Goal: Communication & Community: Answer question/provide support

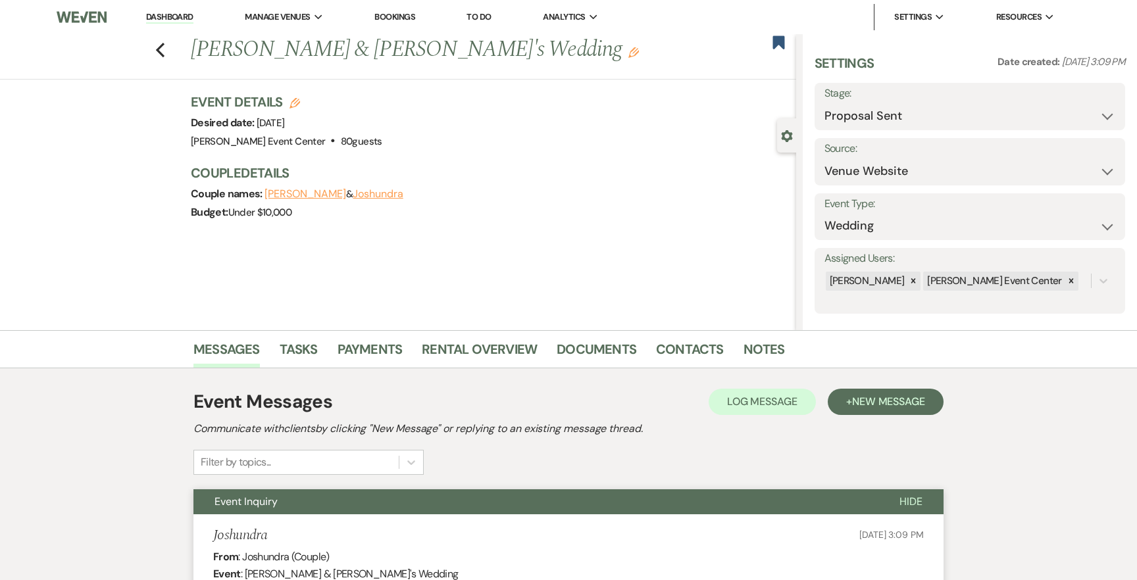
select select "6"
select select "5"
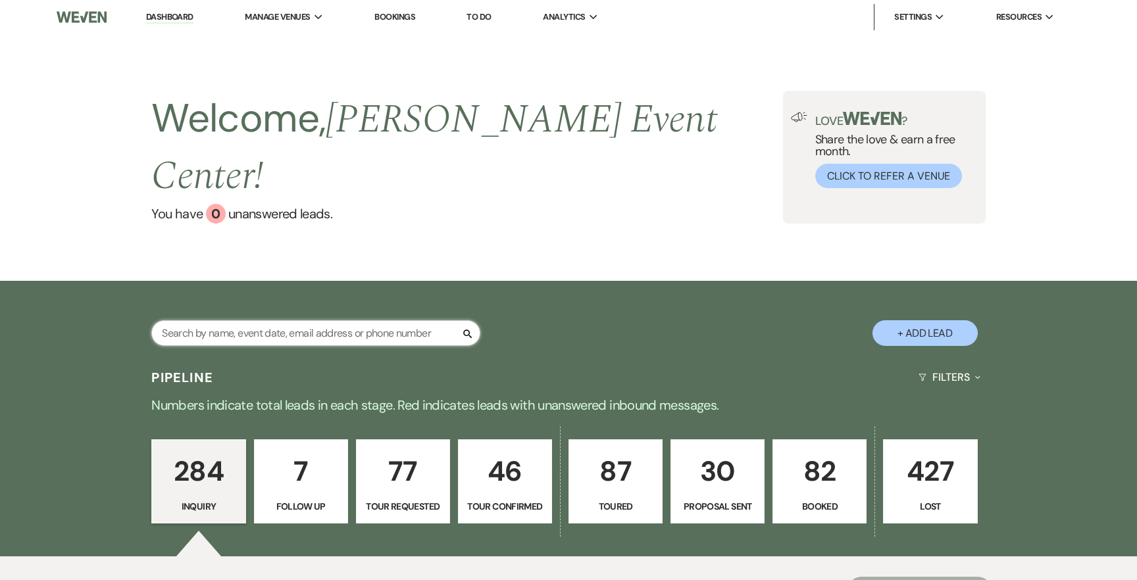
click at [226, 320] on input "text" at bounding box center [315, 333] width 329 height 26
paste input "Najah Rayford"
type input "Najah Rayford"
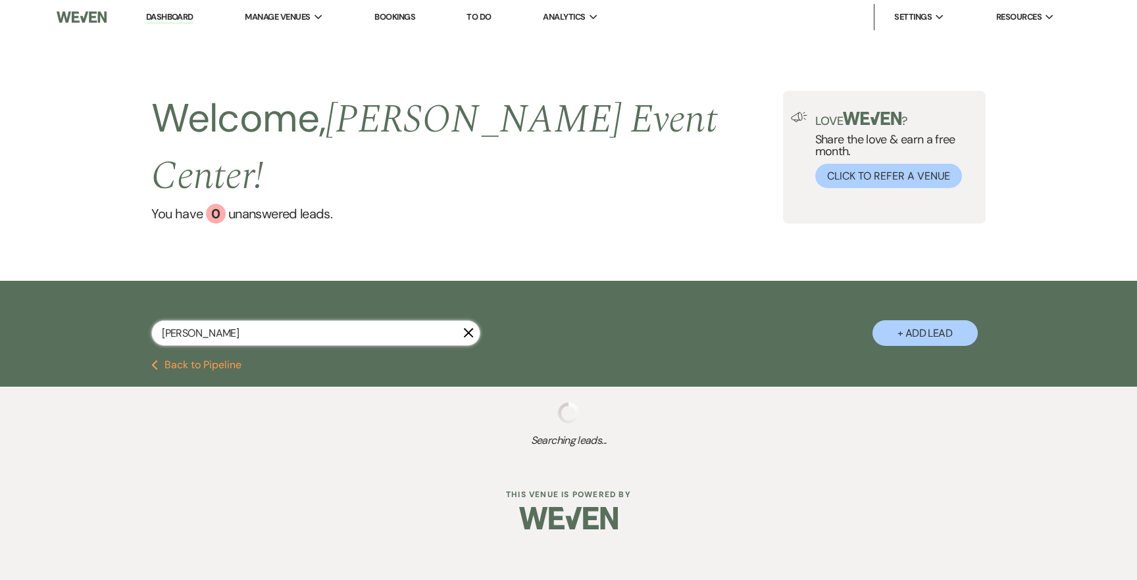
select select "2"
select select "8"
select select "1"
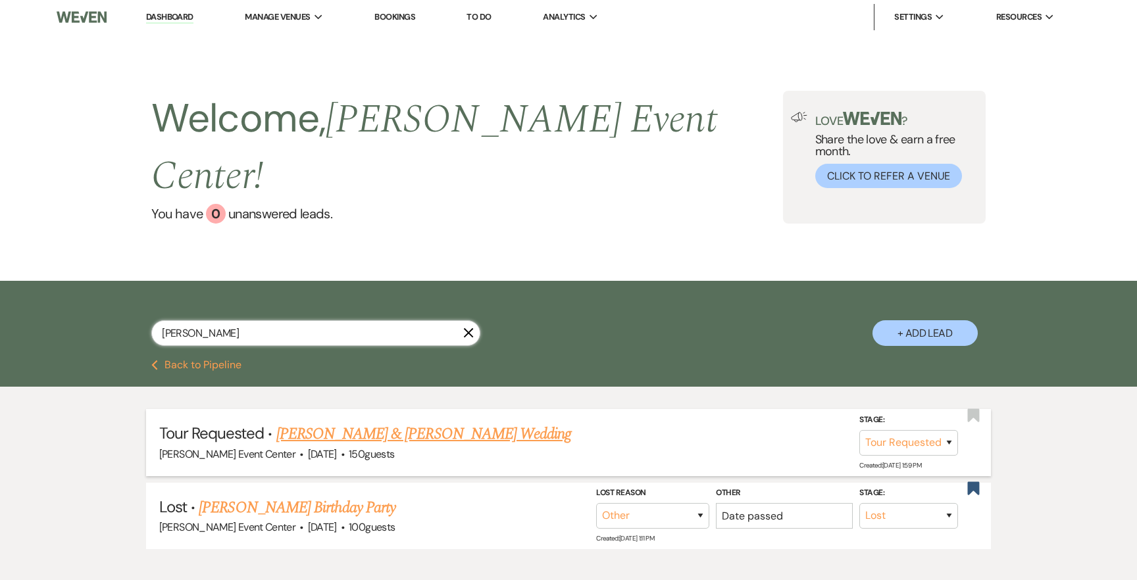
type input "Najah Rayford"
click at [420, 422] on link "Davion Brown & Najah Rayford's Wedding" at bounding box center [423, 434] width 295 height 24
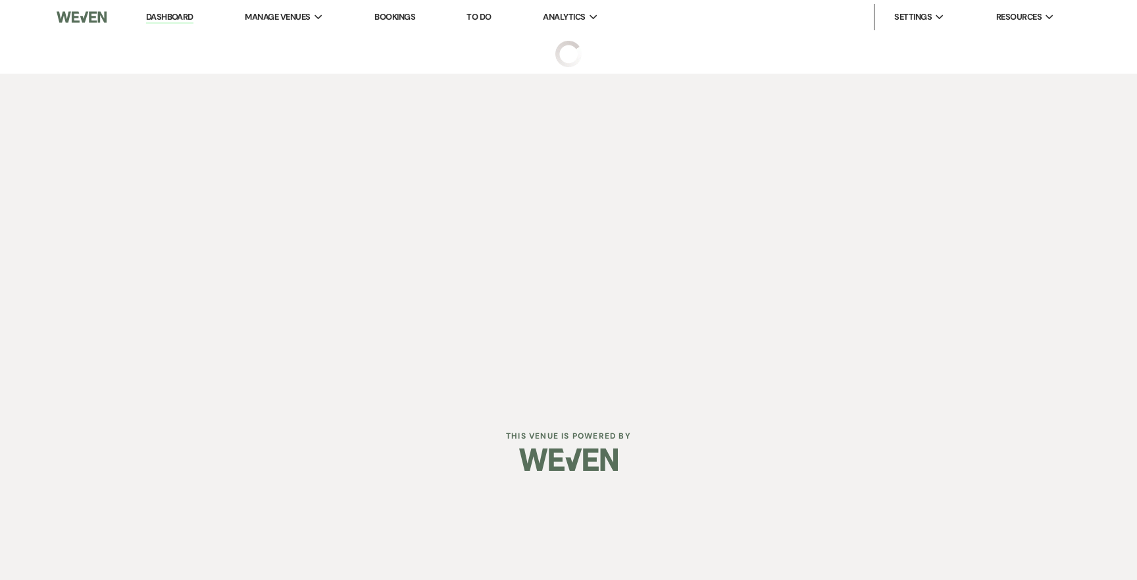
select select "2"
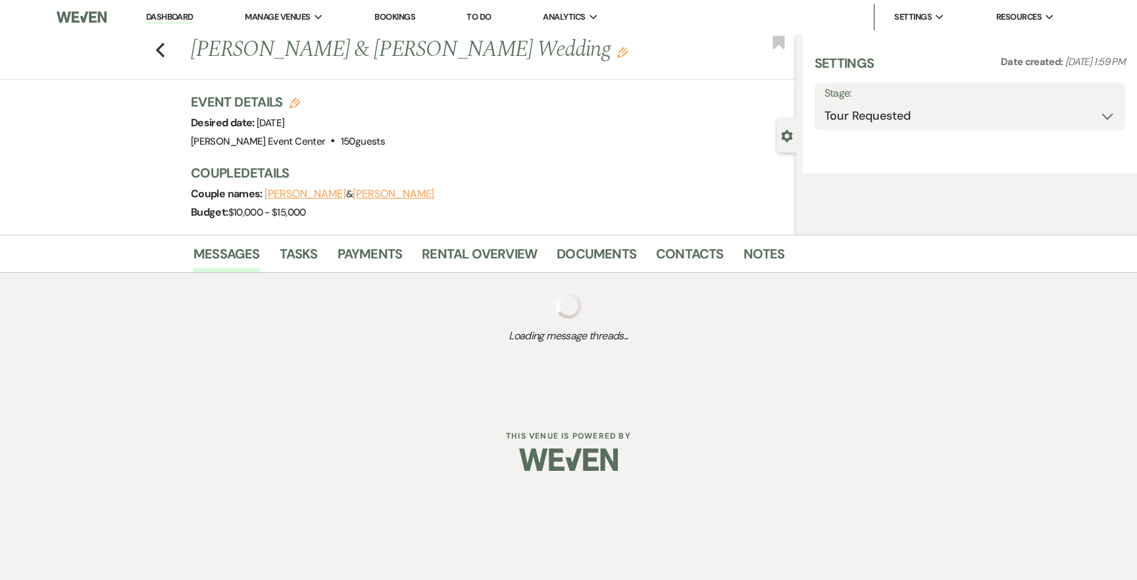
select select "5"
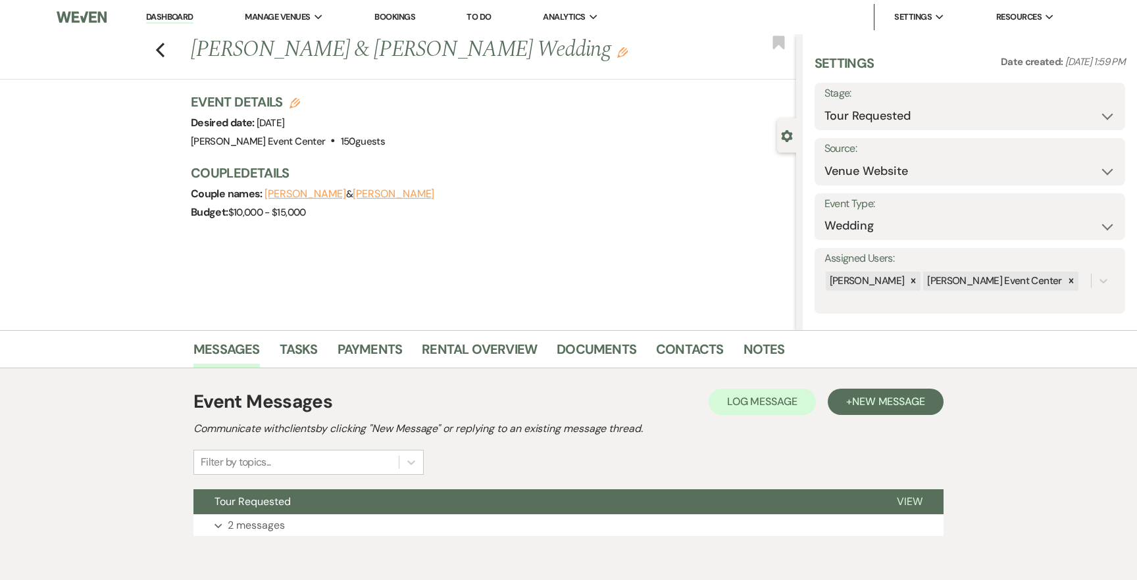
scroll to position [61, 0]
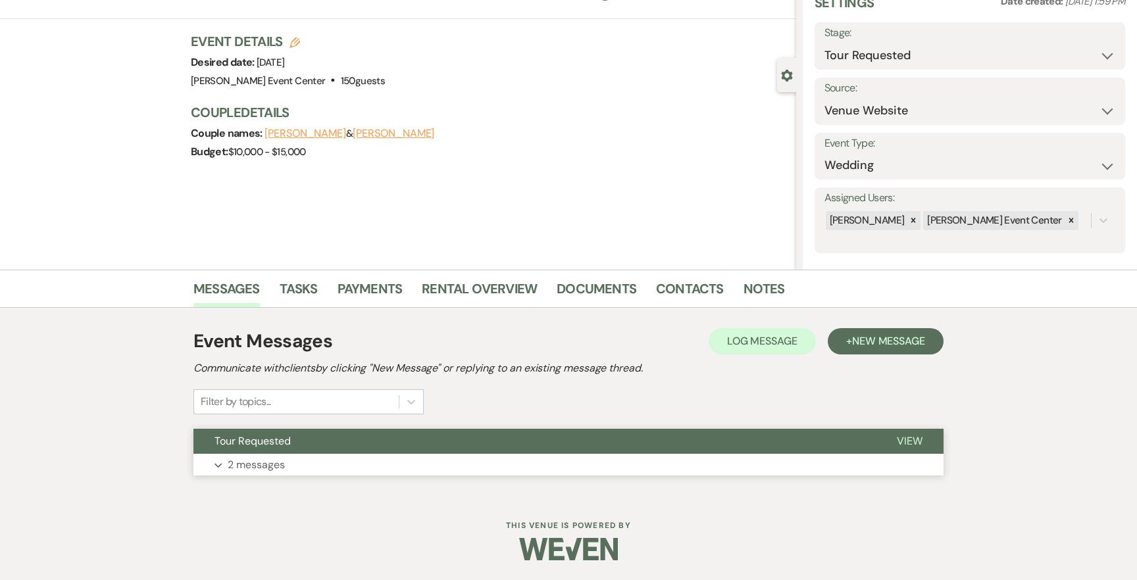
click at [245, 459] on p "2 messages" at bounding box center [256, 465] width 57 height 17
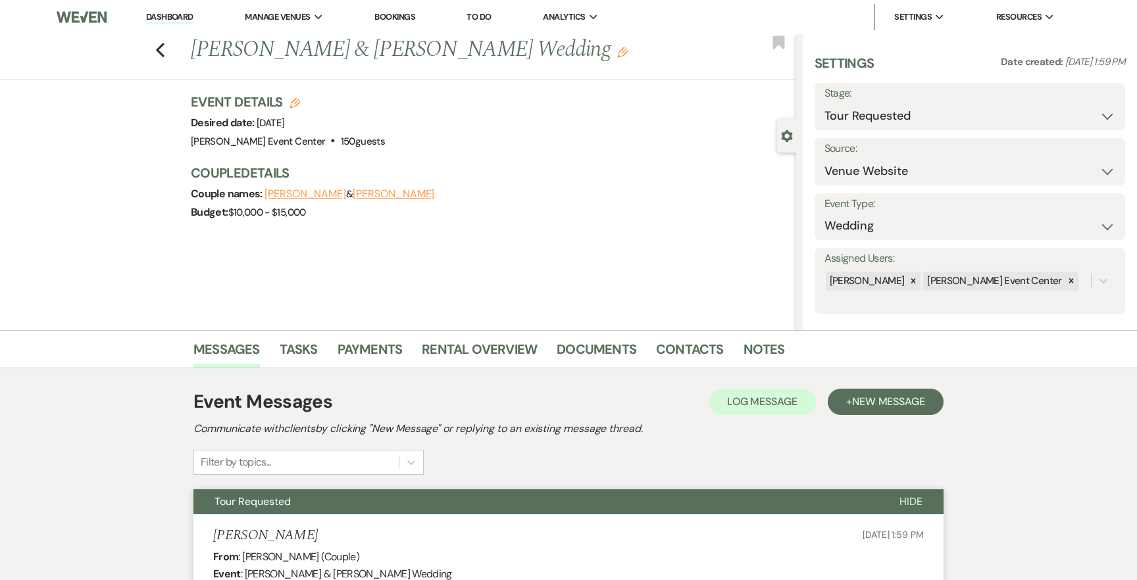
scroll to position [738, 0]
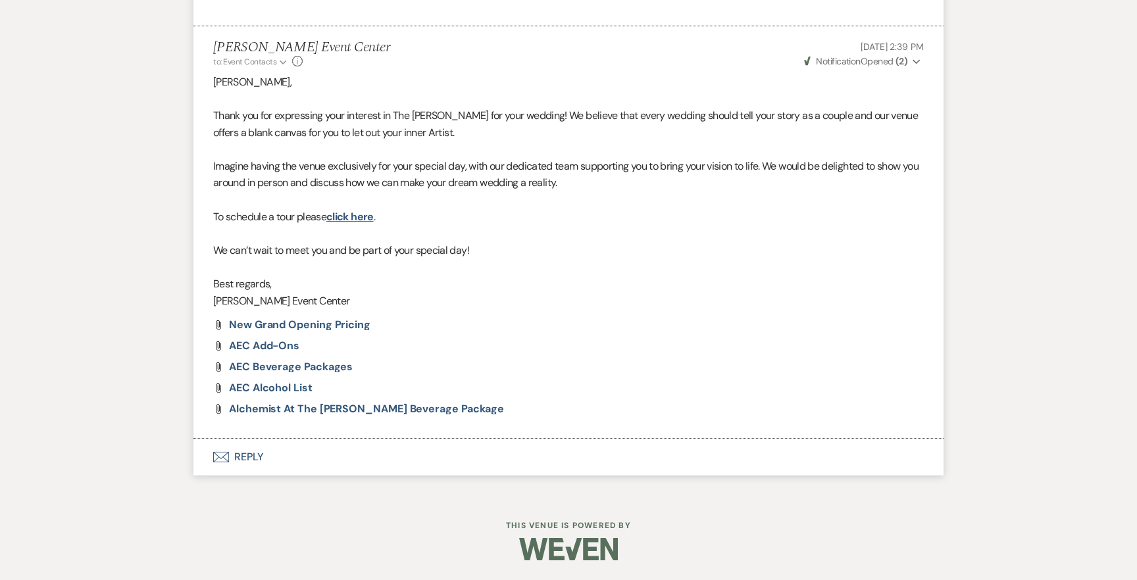
click at [247, 461] on button "Envelope Reply" at bounding box center [568, 457] width 750 height 37
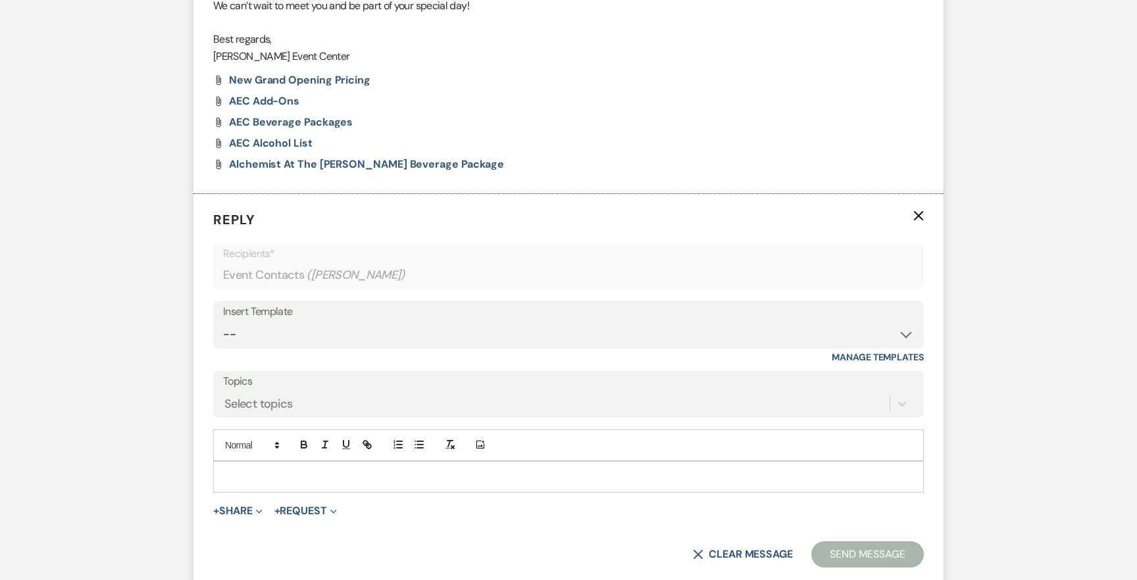
scroll to position [989, 0]
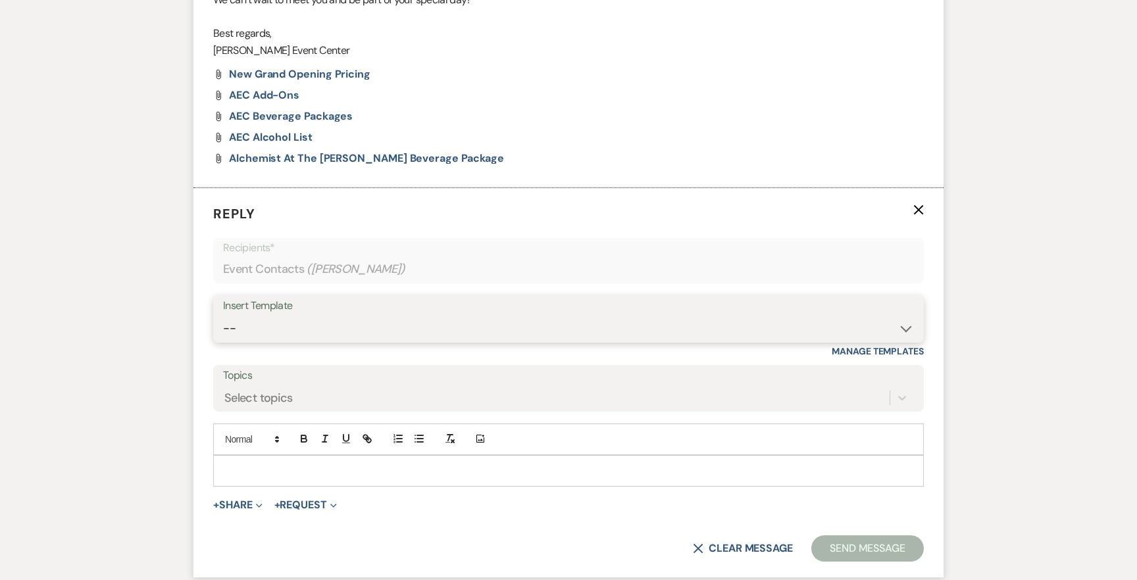
click at [389, 321] on select "-- Weven Planning Portal Introduction (Booked Events) Initial Inquiry Response …" at bounding box center [568, 329] width 691 height 26
select select "5282"
click at [223, 316] on select "-- Weven Planning Portal Introduction (Booked Events) Initial Inquiry Response …" at bounding box center [568, 329] width 691 height 26
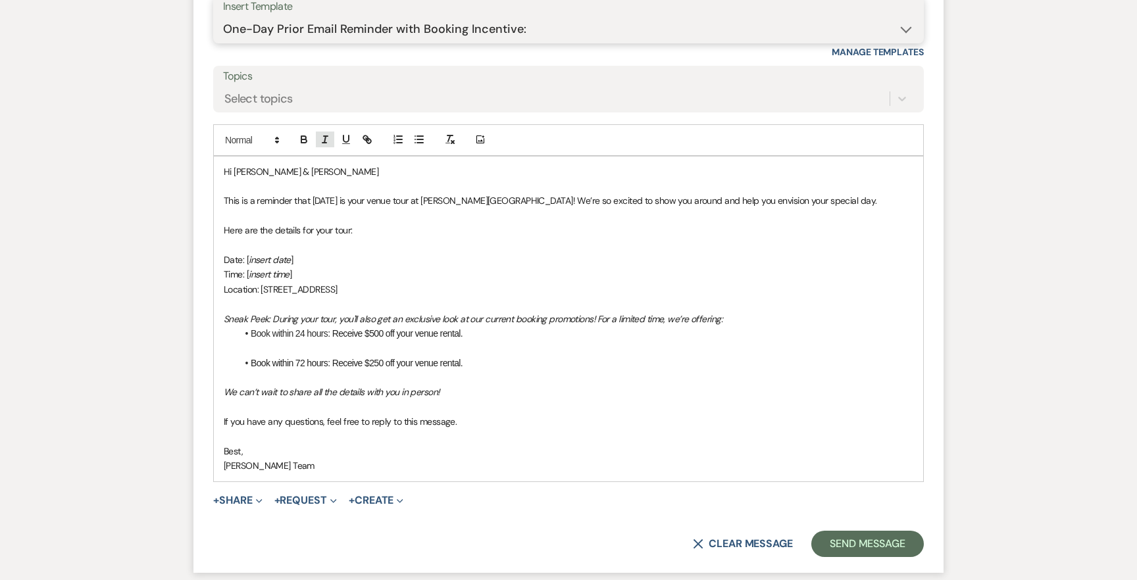
scroll to position [1282, 0]
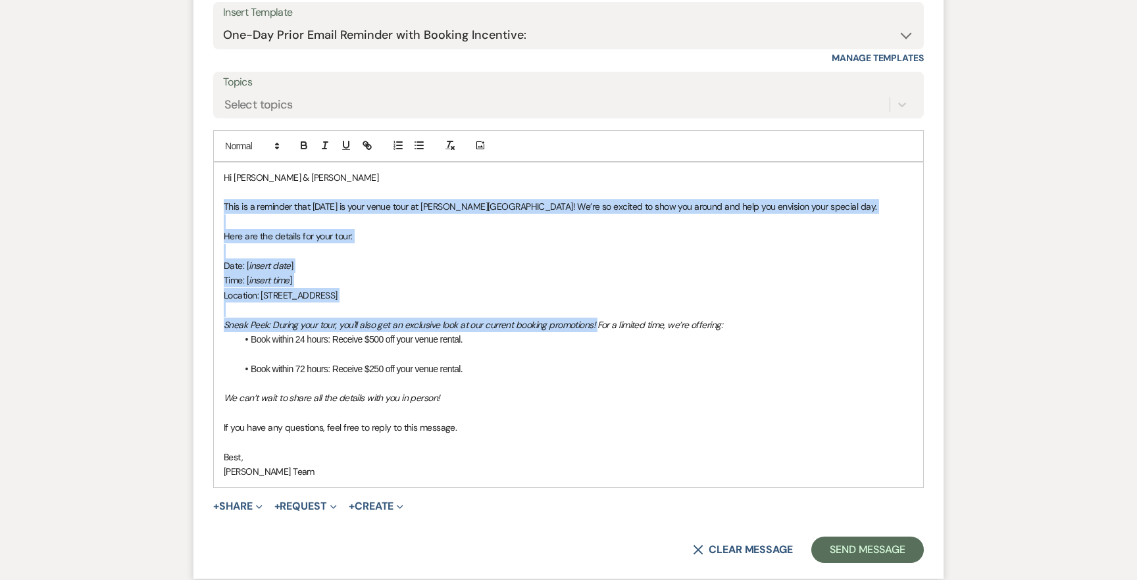
drag, startPoint x: 597, startPoint y: 325, endPoint x: 189, endPoint y: 210, distance: 423.9
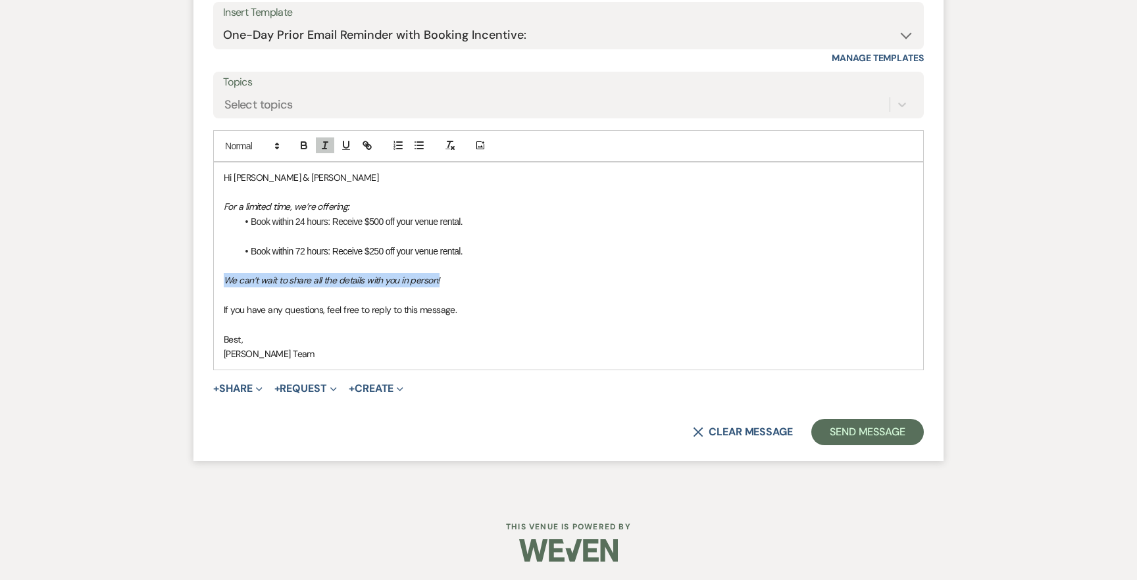
drag, startPoint x: 457, startPoint y: 282, endPoint x: 209, endPoint y: 276, distance: 248.1
click at [209, 276] on form "Reply X Draft saved! Recipients* Event Contacts ( Najah Rayford ) Insert Templa…" at bounding box center [568, 178] width 750 height 567
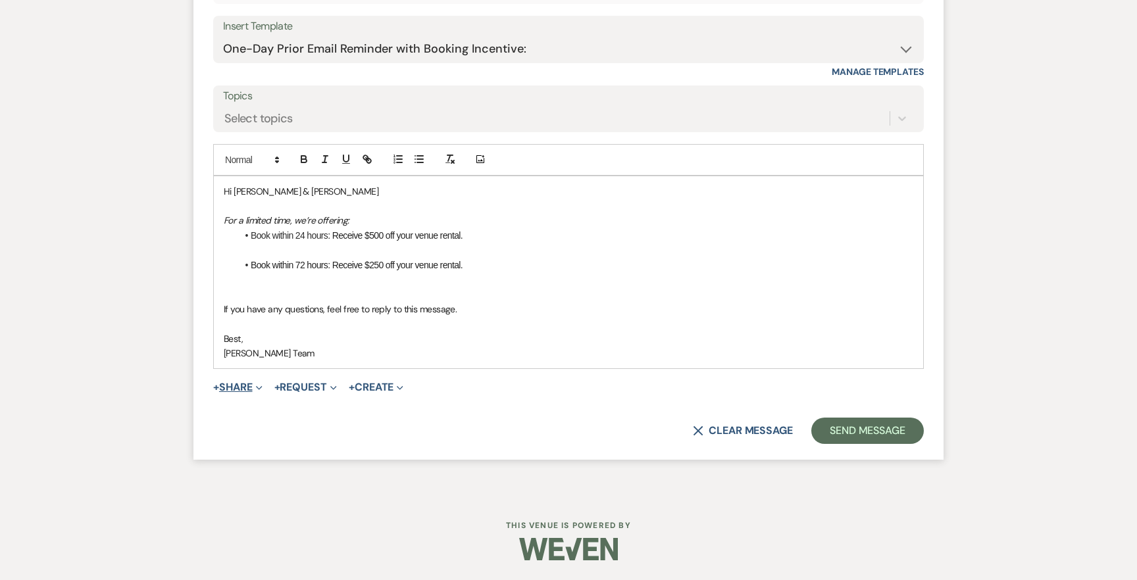
click at [233, 385] on button "+ Share Expand" at bounding box center [237, 387] width 49 height 11
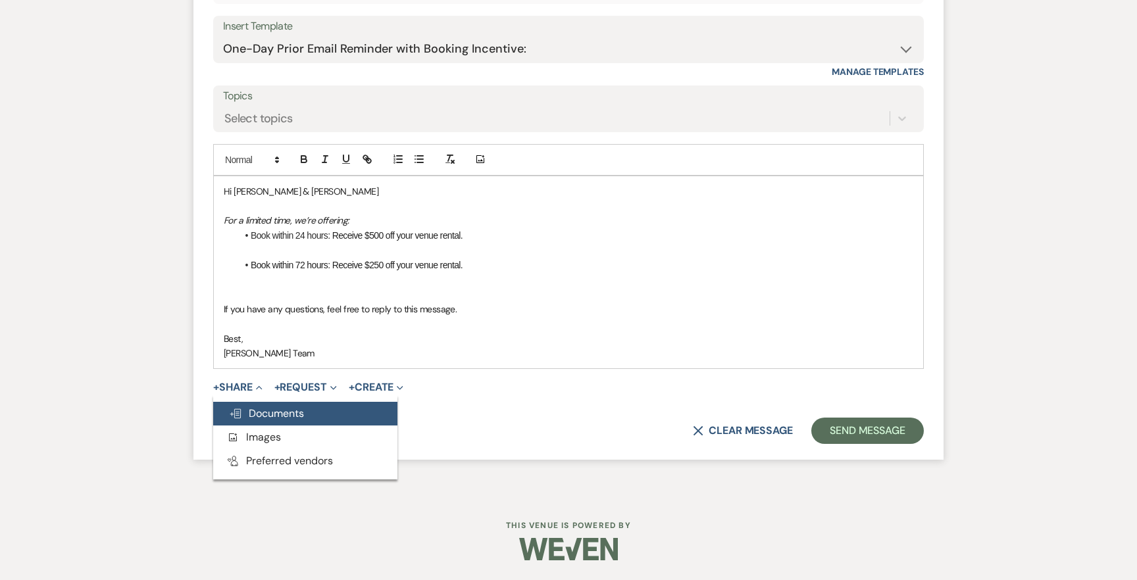
click at [269, 417] on span "Doc Upload Documents" at bounding box center [266, 414] width 75 height 14
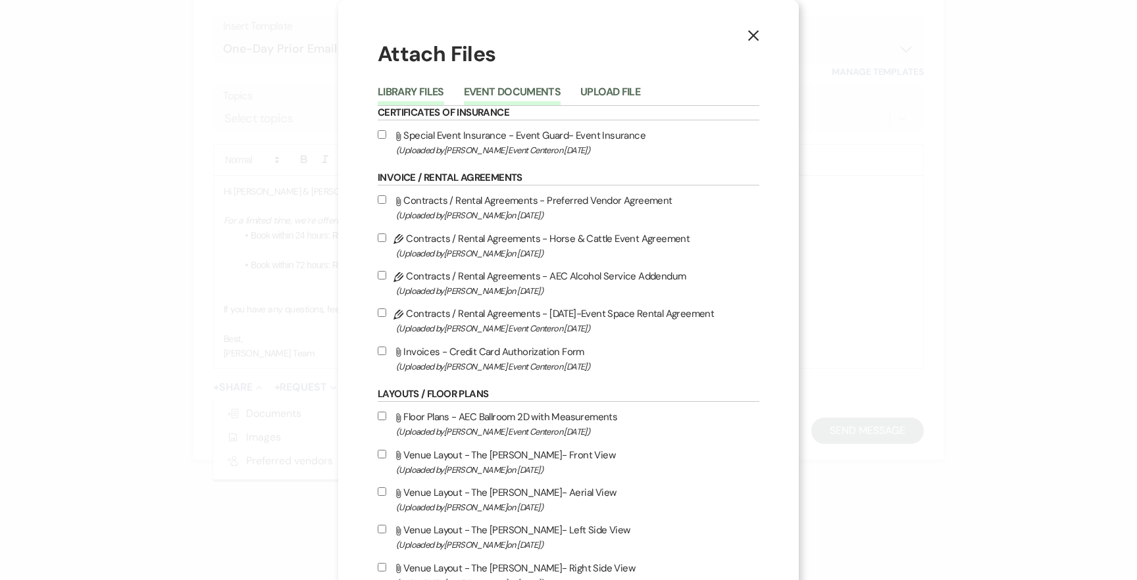
click at [498, 89] on button "Event Documents" at bounding box center [512, 96] width 97 height 18
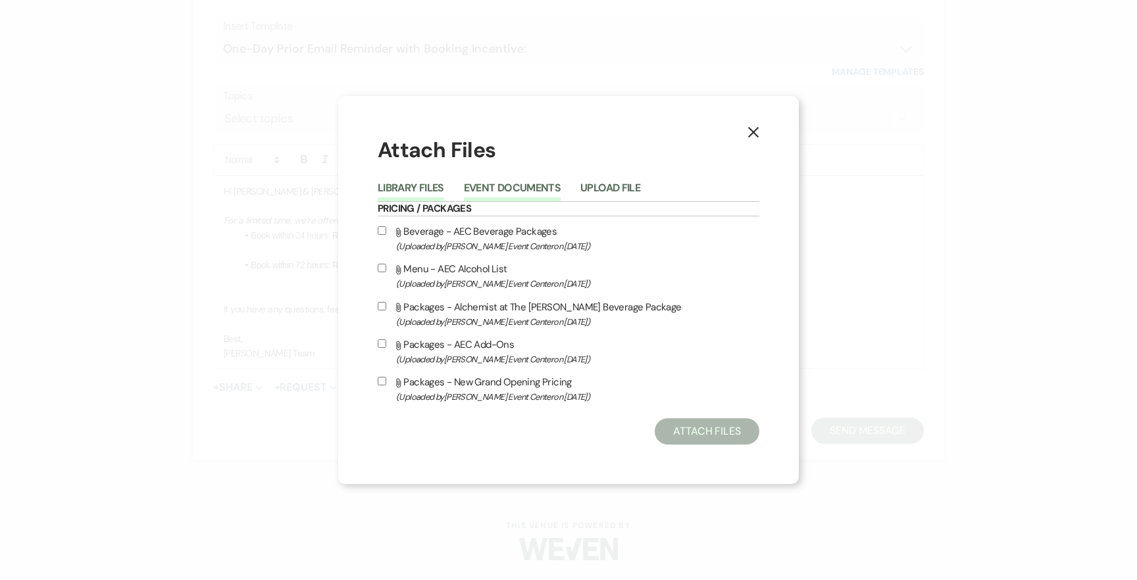
click at [428, 189] on button "Library Files" at bounding box center [411, 192] width 66 height 18
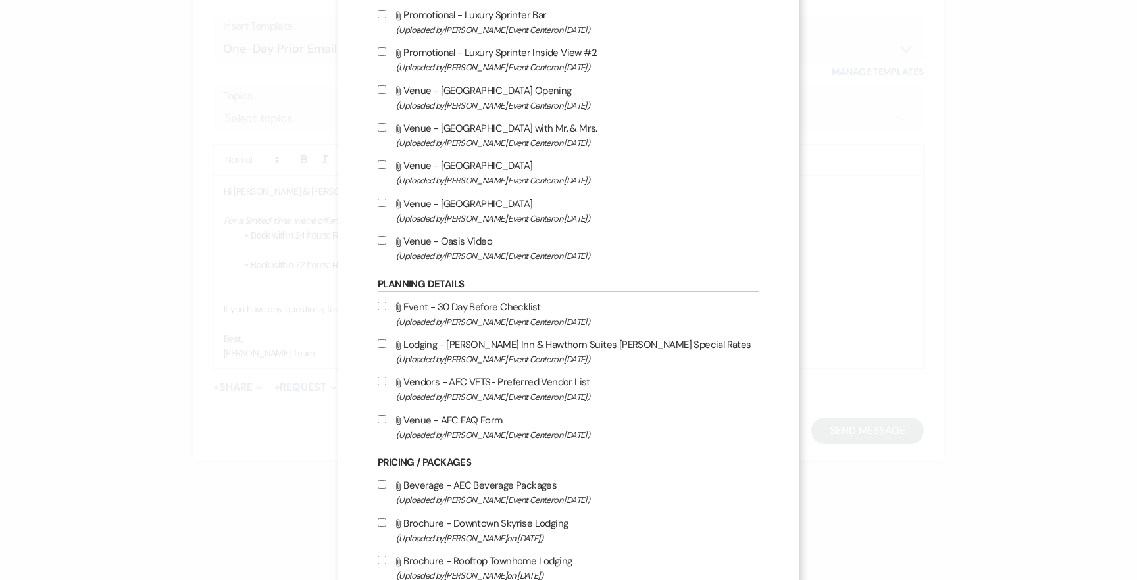
scroll to position [1757, 0]
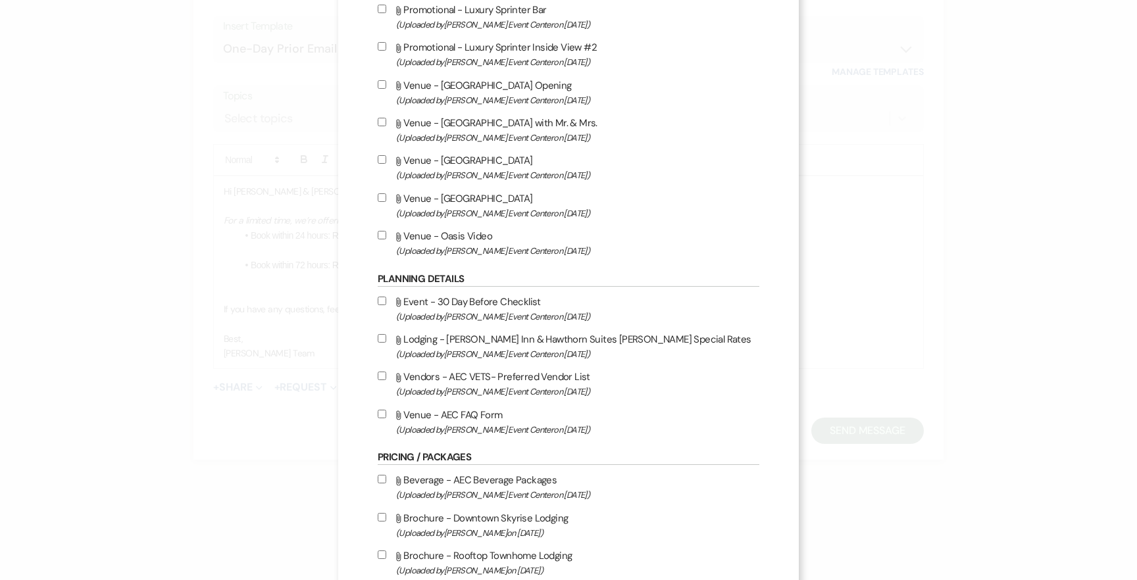
click at [382, 380] on input "Attach File Vendors - AEC VETS- Preferred Vendor List (Uploaded by Artis Event …" at bounding box center [382, 376] width 9 height 9
checkbox input "true"
click at [381, 418] on input "Attach File Venue - AEC FAQ Form (Uploaded by Artis Event Center on Oct 30th, 2…" at bounding box center [382, 414] width 9 height 9
checkbox input "true"
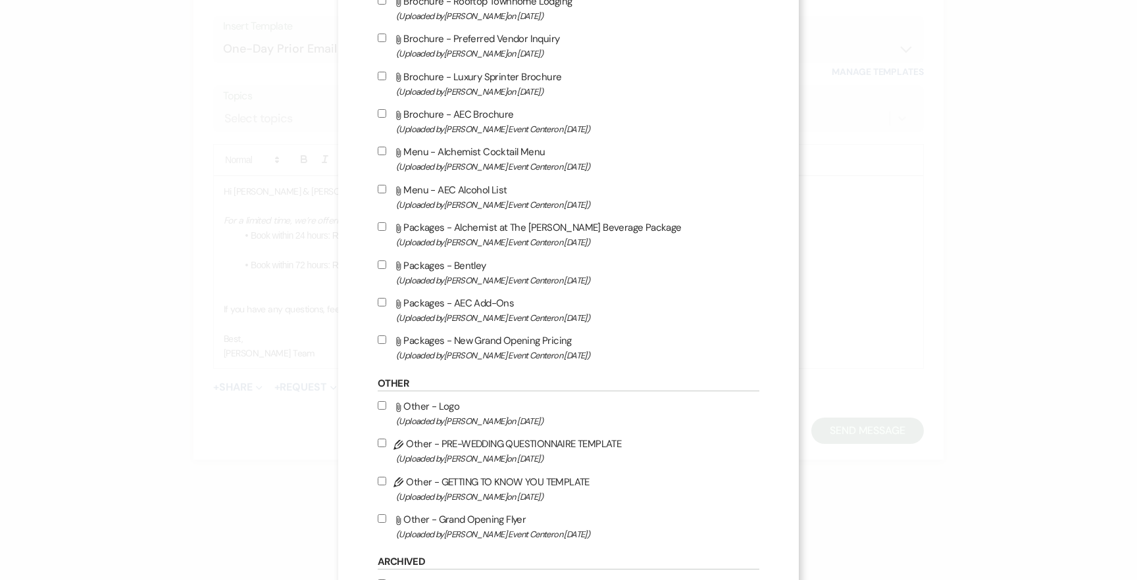
scroll to position [2898, 0]
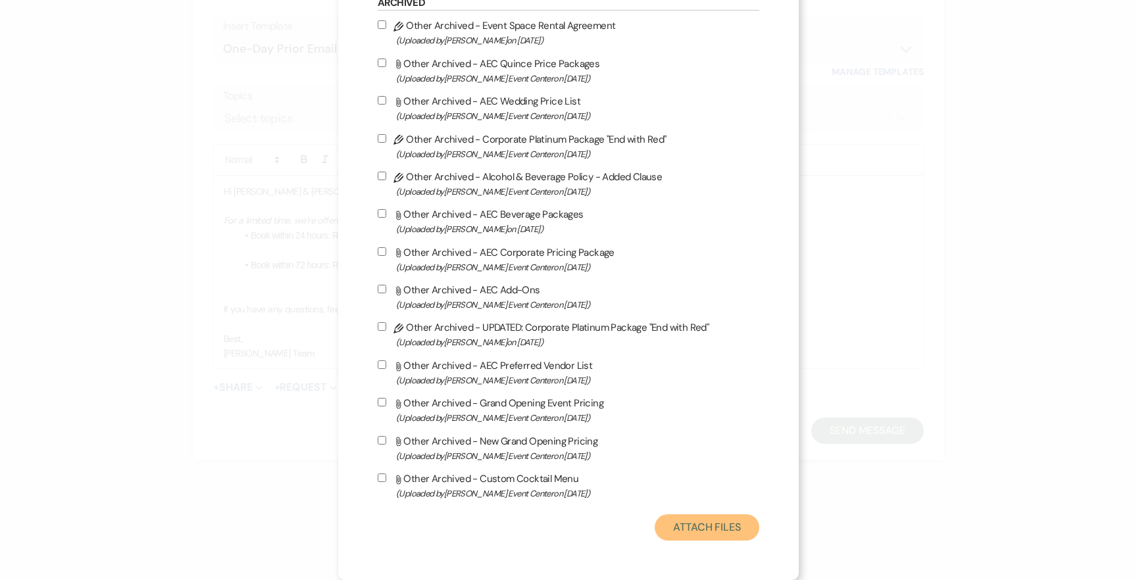
click at [671, 535] on button "Attach Files" at bounding box center [707, 528] width 105 height 26
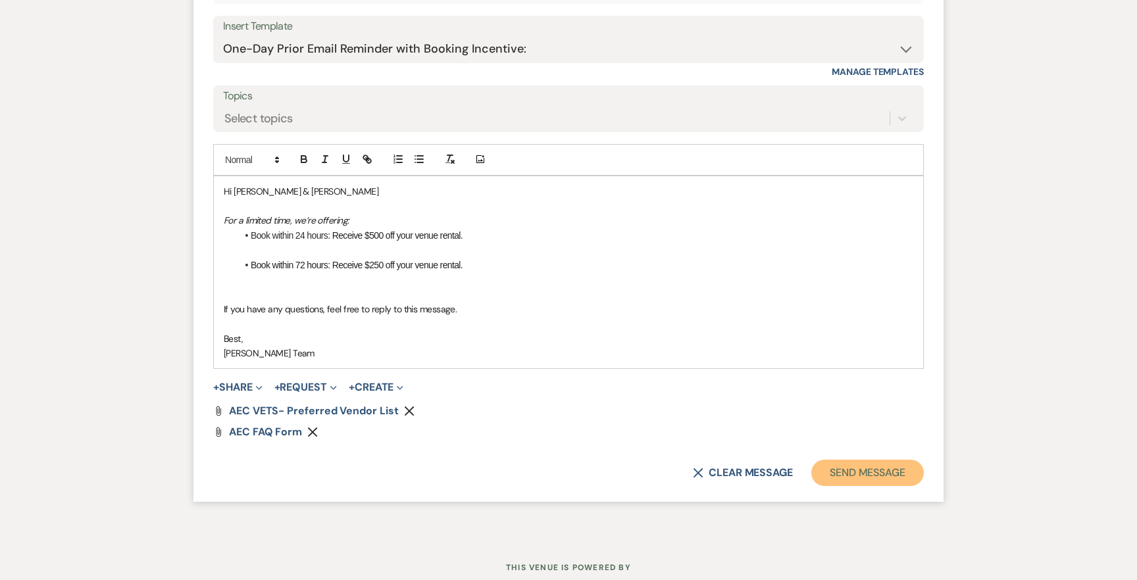
click at [849, 467] on button "Send Message" at bounding box center [867, 473] width 113 height 26
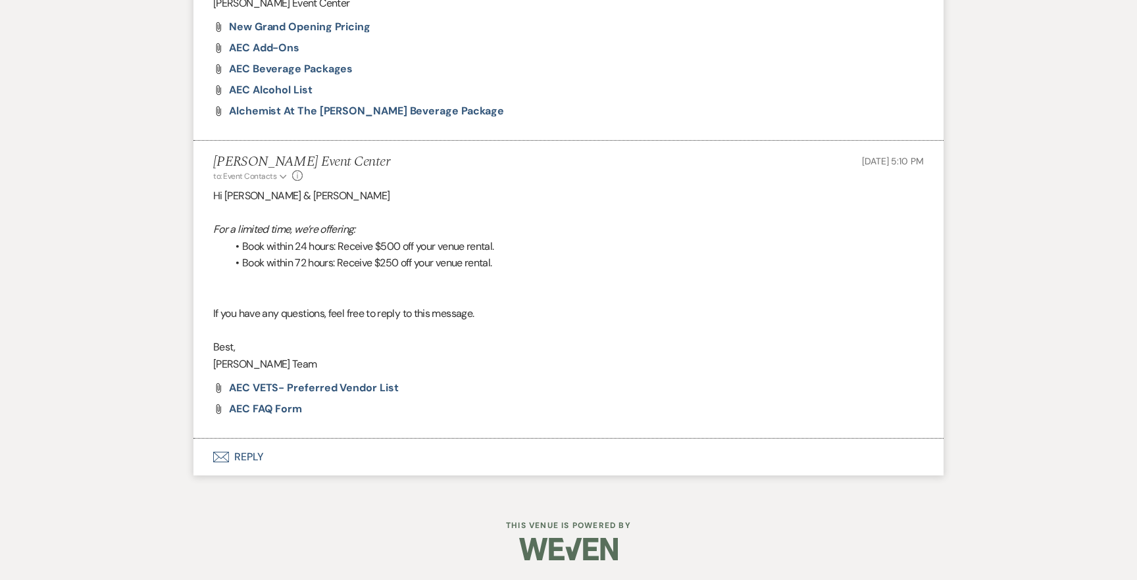
scroll to position [1036, 0]
